Goal: Feedback & Contribution: Submit feedback/report problem

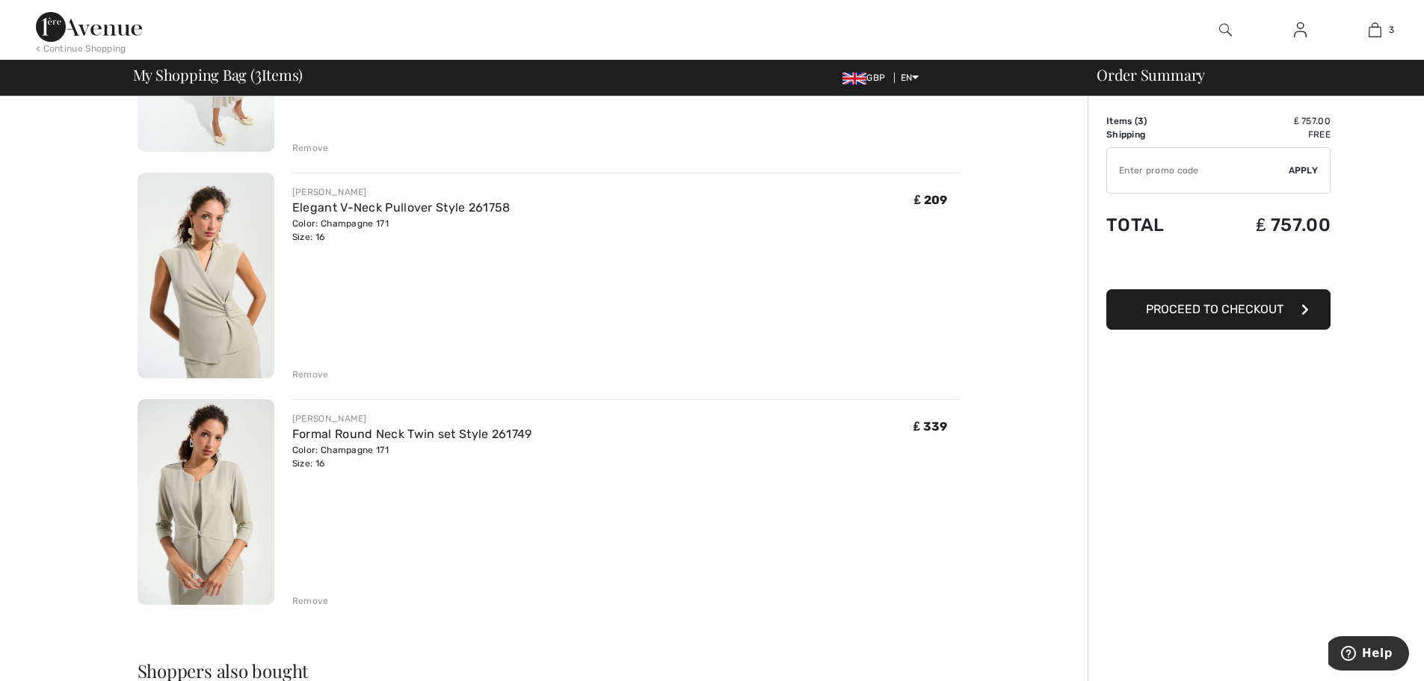
scroll to position [299, 0]
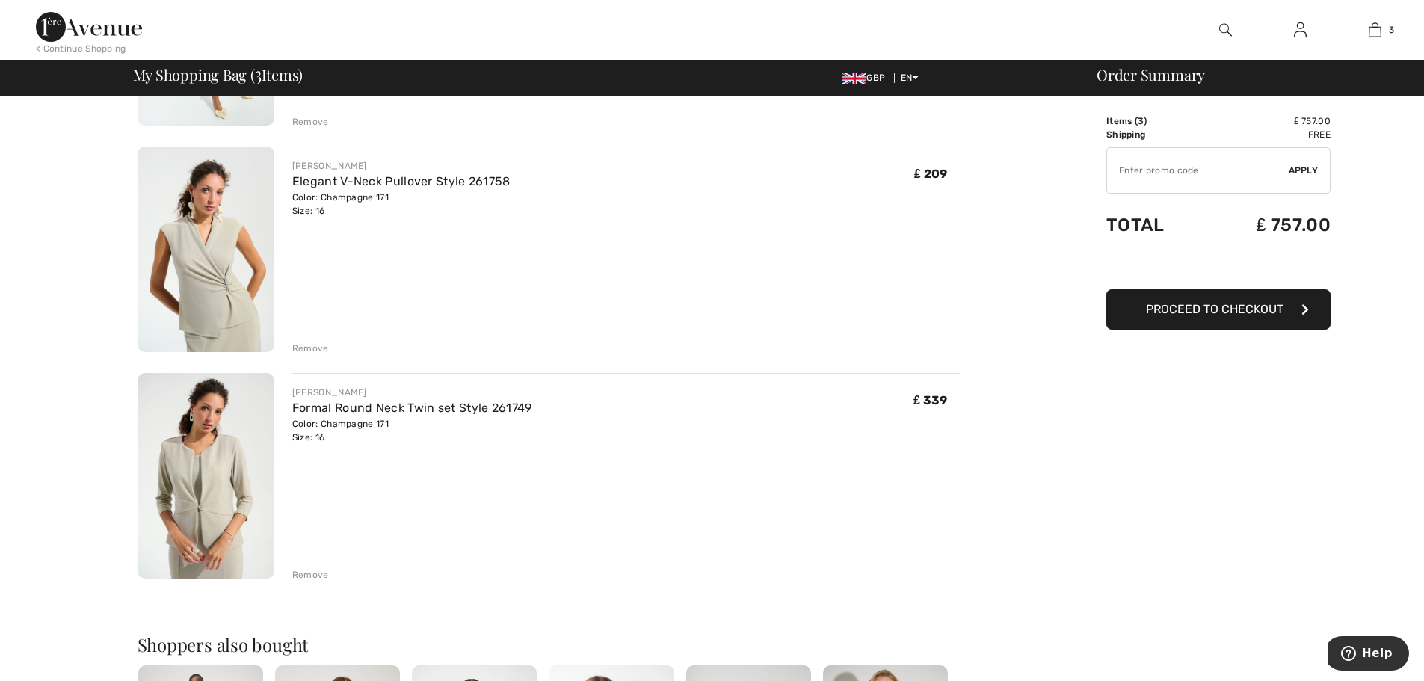
click at [310, 573] on div "Remove" at bounding box center [310, 574] width 37 height 13
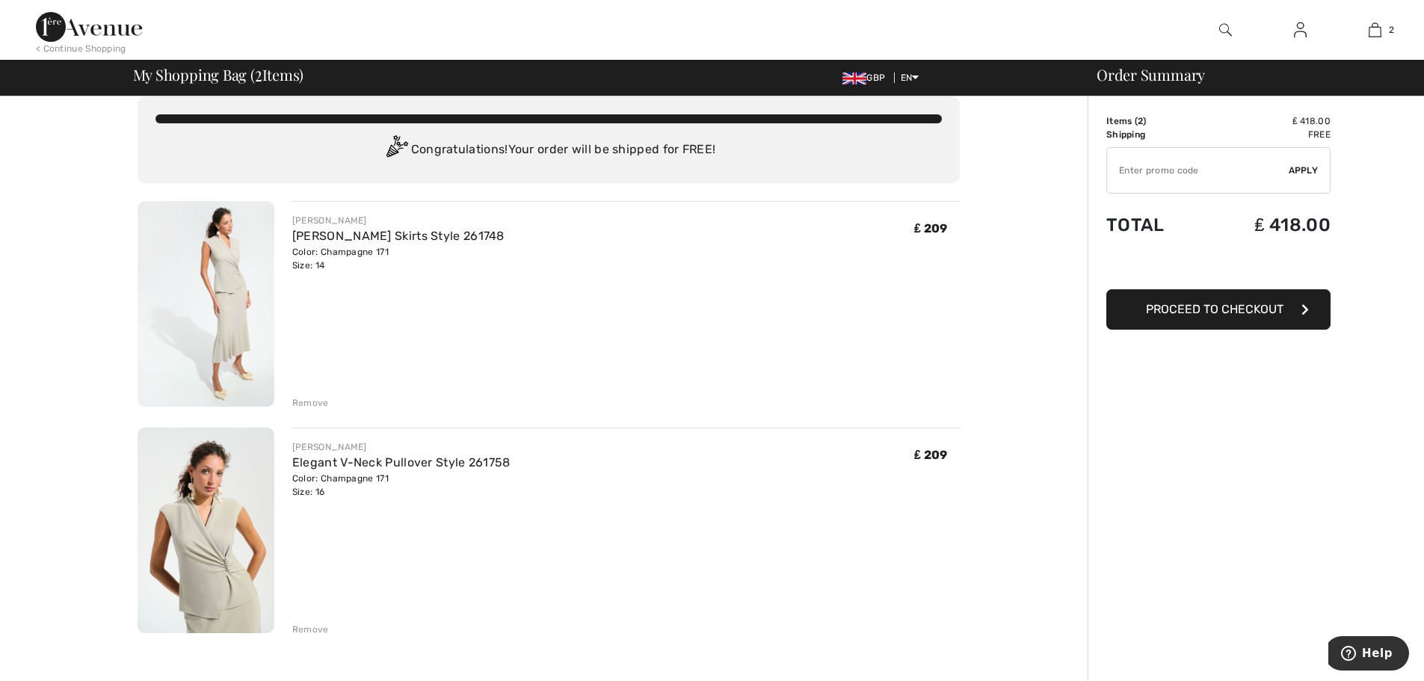
scroll to position [0, 0]
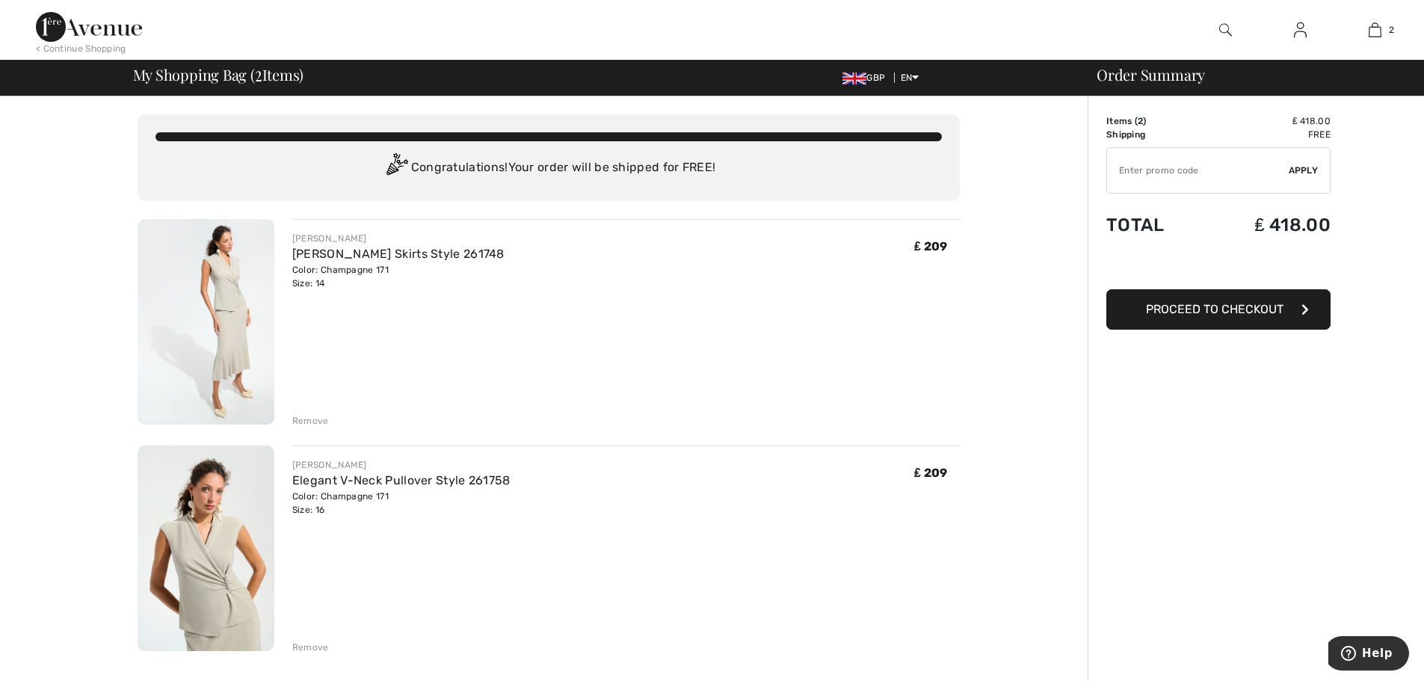
click at [292, 421] on div "Remove" at bounding box center [310, 420] width 37 height 13
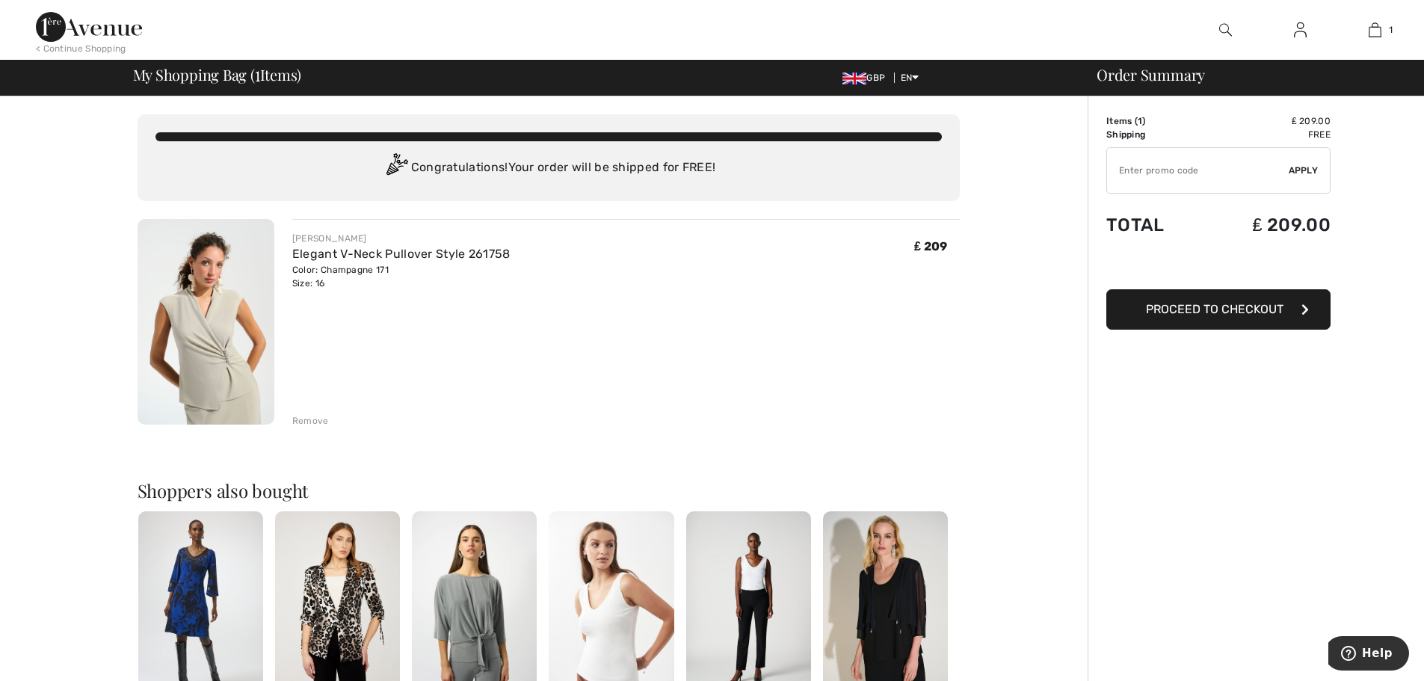
click at [313, 421] on div "Remove" at bounding box center [310, 420] width 37 height 13
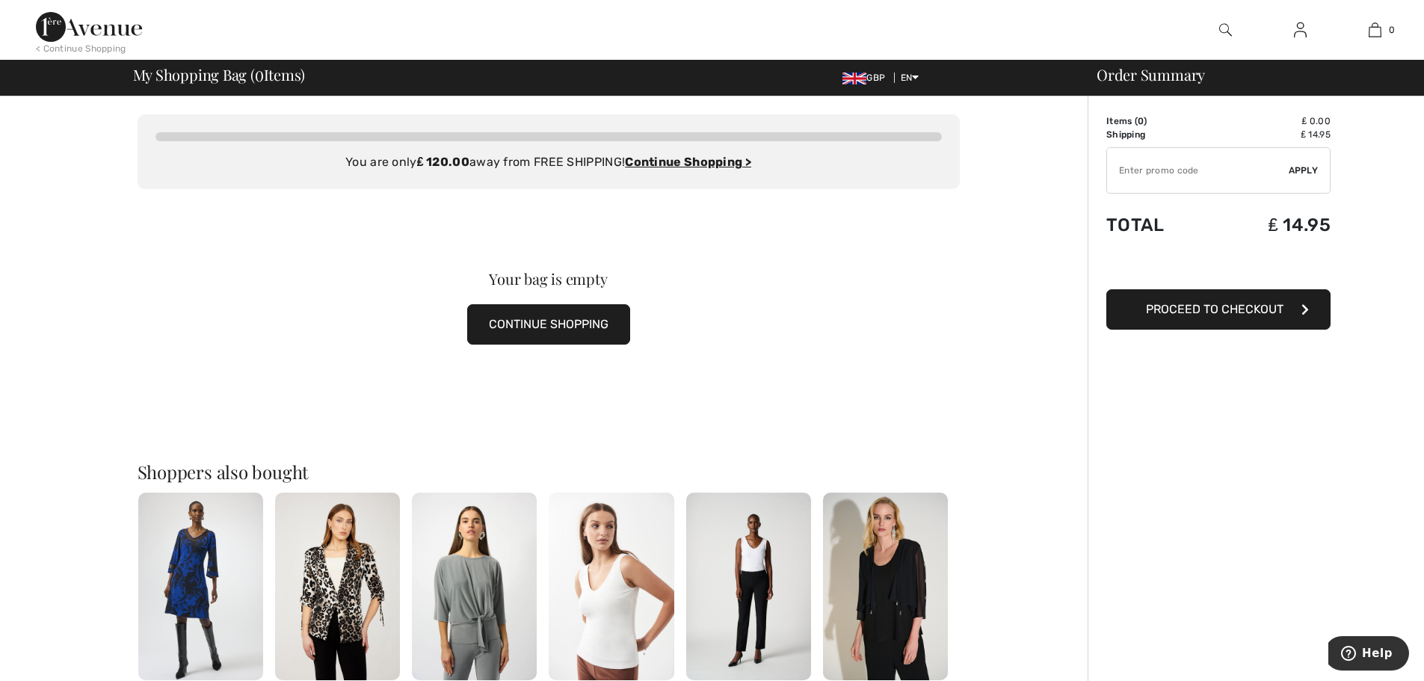
click at [564, 323] on button "CONTINUE SHOPPING" at bounding box center [548, 324] width 163 height 40
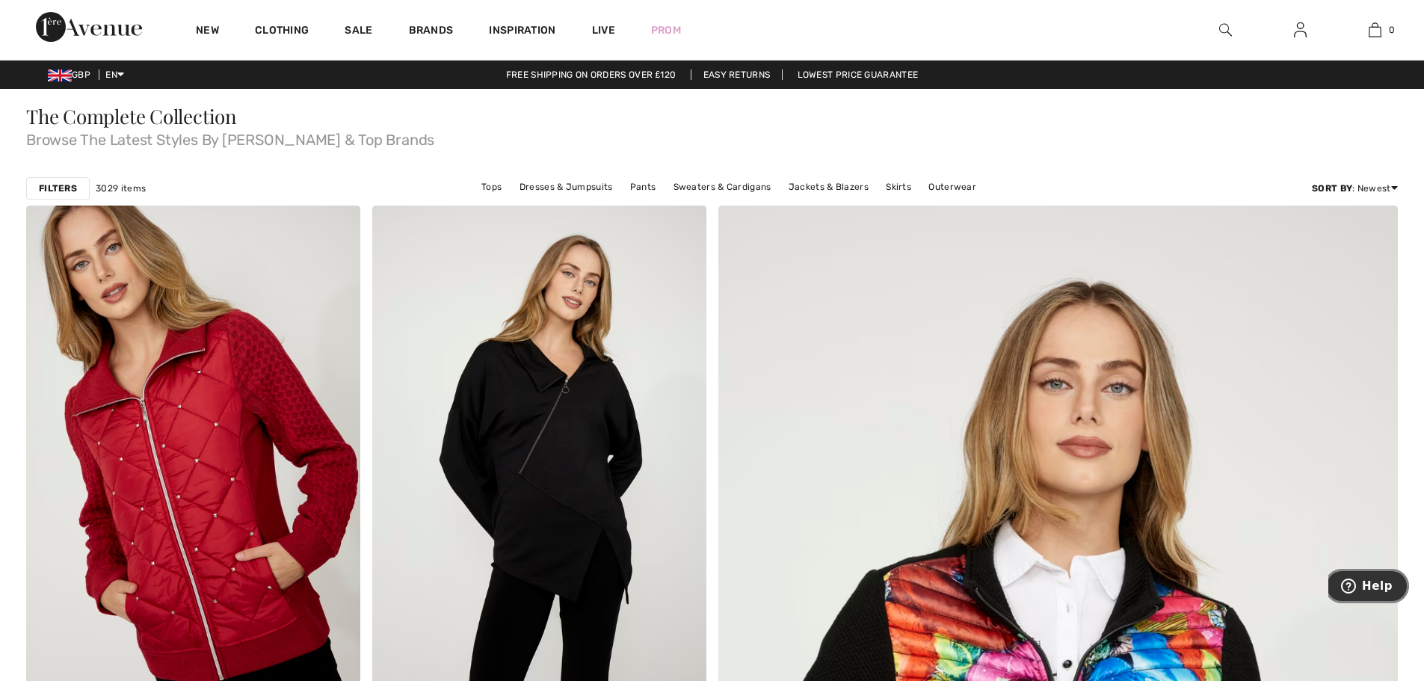
click at [1356, 581] on icon "Help" at bounding box center [1348, 586] width 15 height 15
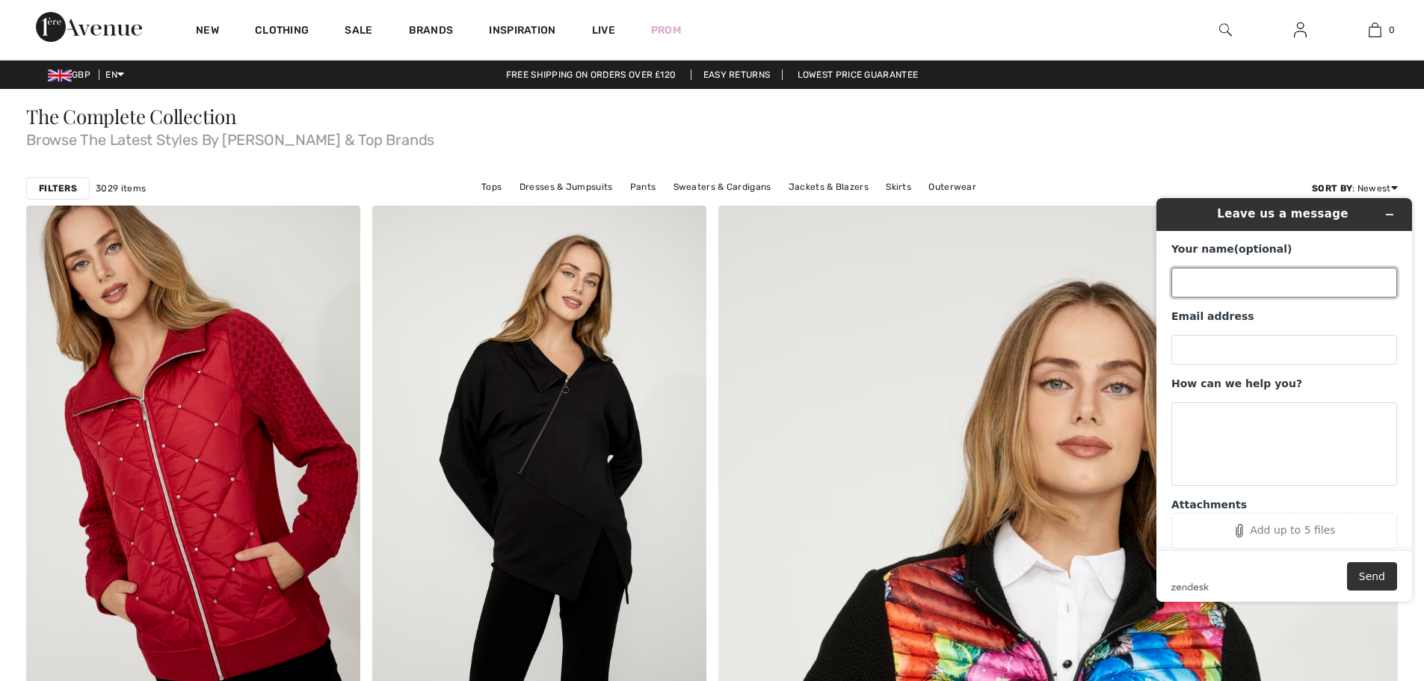
click at [1200, 286] on input "Your name (optional)" at bounding box center [1285, 283] width 226 height 30
type input "[PERSON_NAME]"
click at [1198, 355] on input "Email address" at bounding box center [1285, 350] width 226 height 30
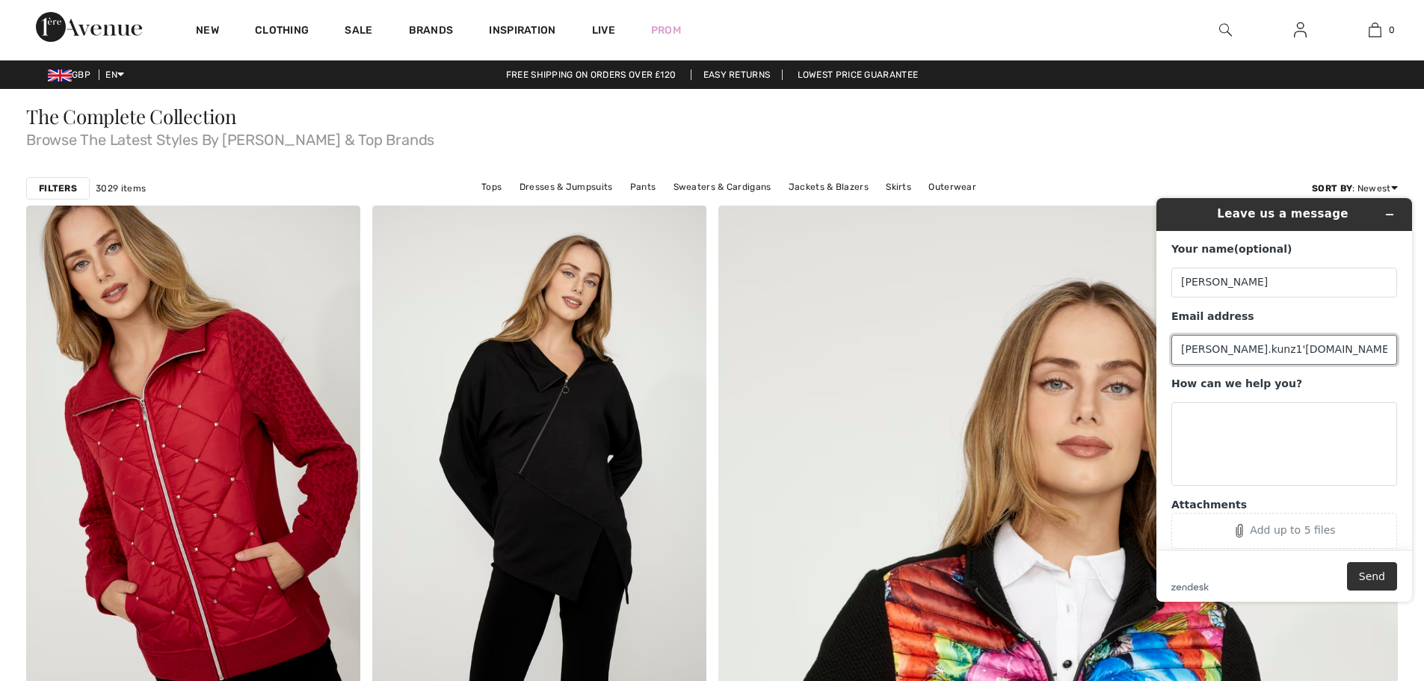
click at [1243, 348] on input "[PERSON_NAME].kunz1'[DOMAIN_NAME]" at bounding box center [1285, 350] width 226 height 30
type input "[PERSON_NAME][EMAIL_ADDRESS][DOMAIN_NAME]"
click at [1180, 410] on textarea "How can we help you?" at bounding box center [1285, 444] width 226 height 84
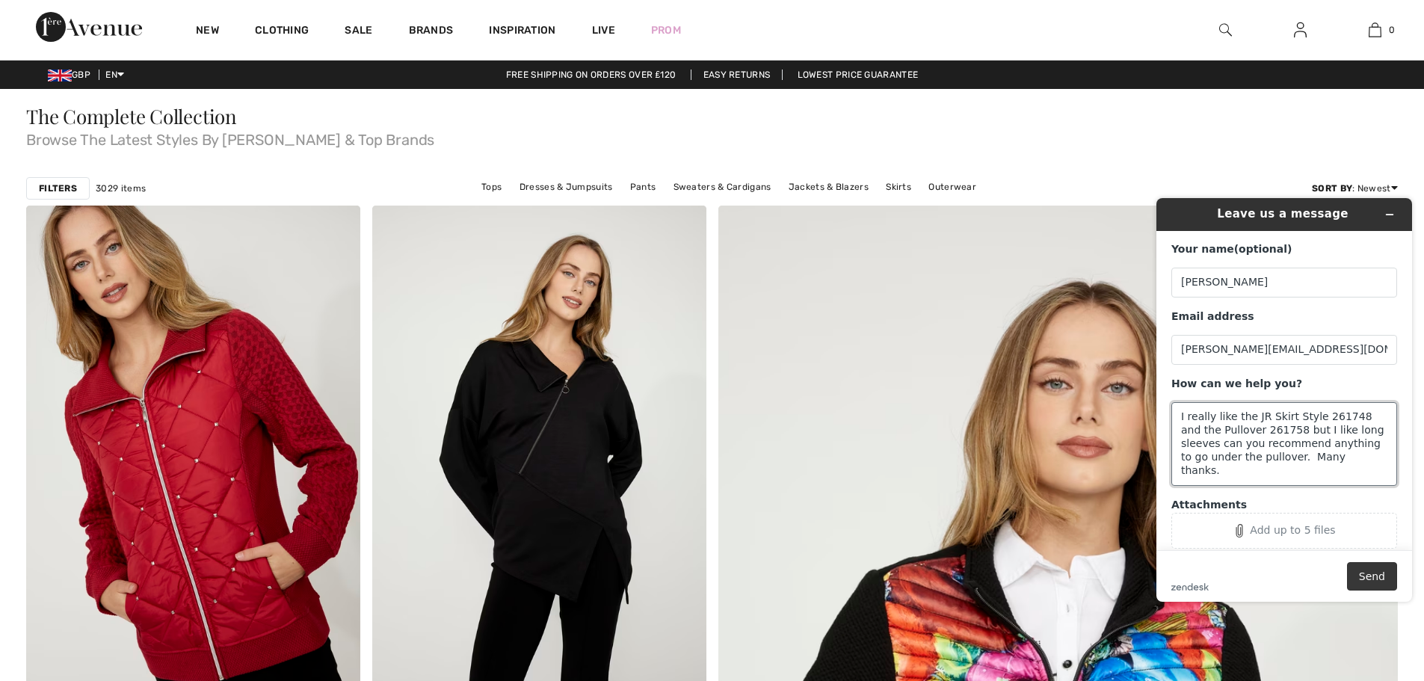
type textarea "I really like the JR Skirt Style 261748 and the Pullover 261758 but I like long…"
click at [1369, 579] on button "Send" at bounding box center [1372, 576] width 50 height 28
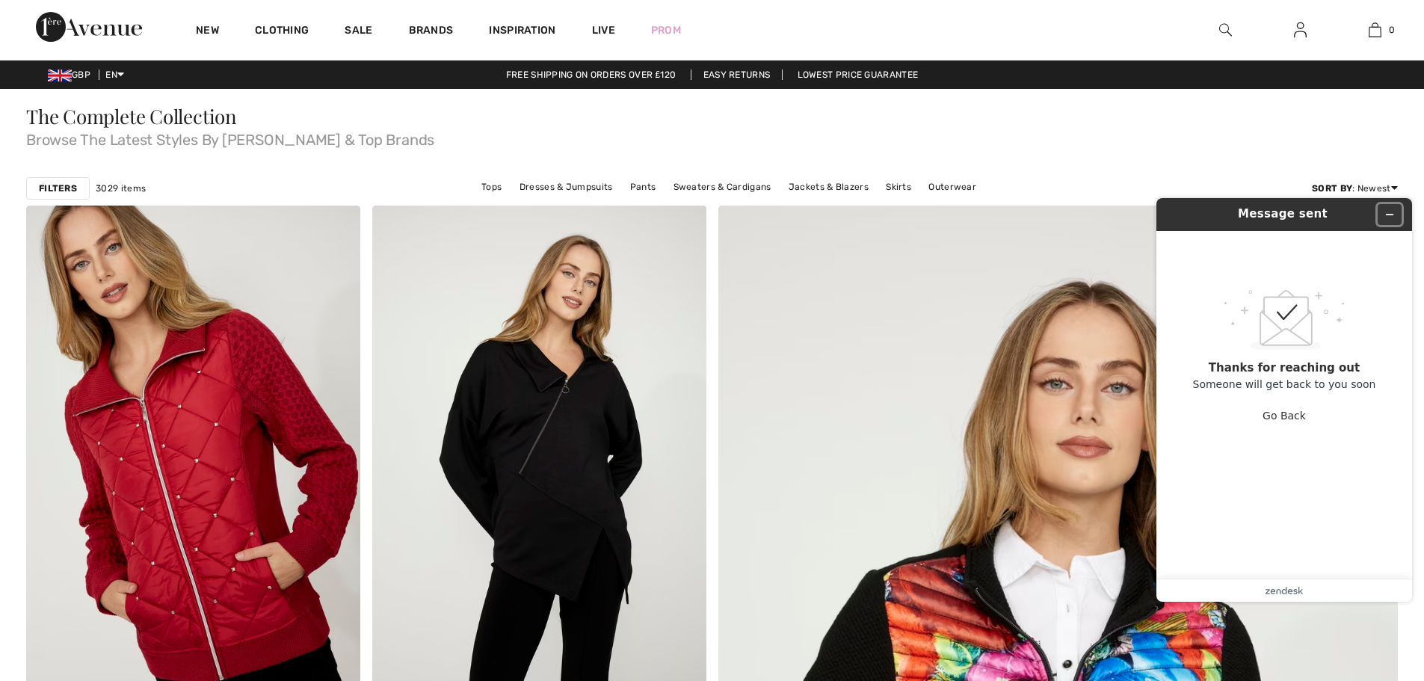
click at [1387, 218] on icon "Minimize widget" at bounding box center [1390, 214] width 10 height 10
